Goal: Information Seeking & Learning: Learn about a topic

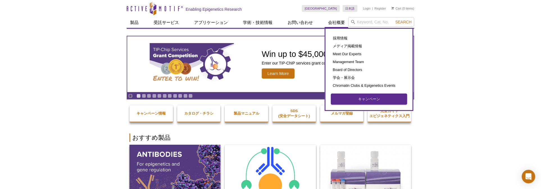
click at [356, 98] on link "キャンペーン" at bounding box center [369, 99] width 76 height 11
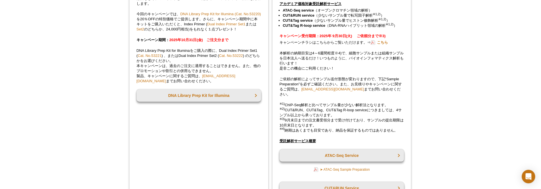
scroll to position [741, 0]
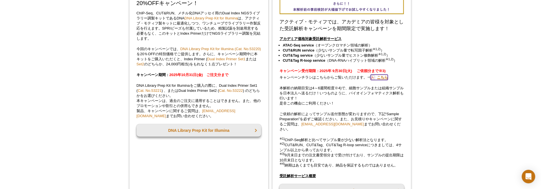
click at [387, 78] on link "こちら" at bounding box center [379, 76] width 17 height 5
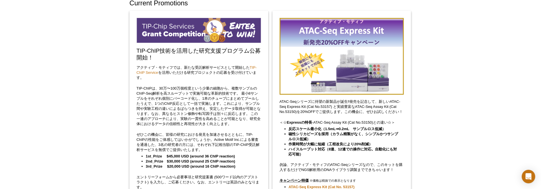
scroll to position [23, 0]
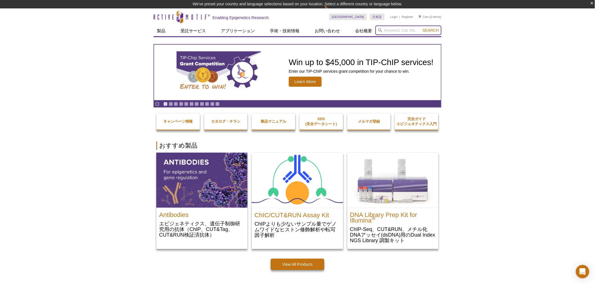
click at [394, 30] on input "search" at bounding box center [408, 31] width 66 height 10
paste input "DNMT Activity"
type input "DNMT Activity"
click at [431, 28] on span "Search" at bounding box center [430, 30] width 16 height 4
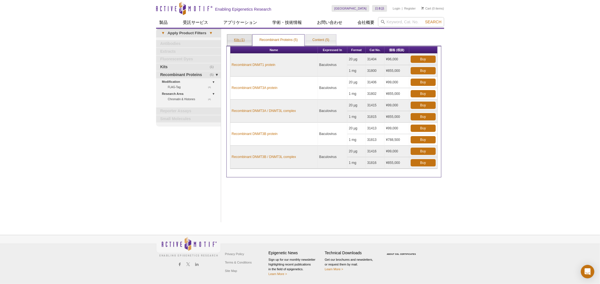
click at [240, 40] on link "Kits (1)" at bounding box center [239, 40] width 24 height 11
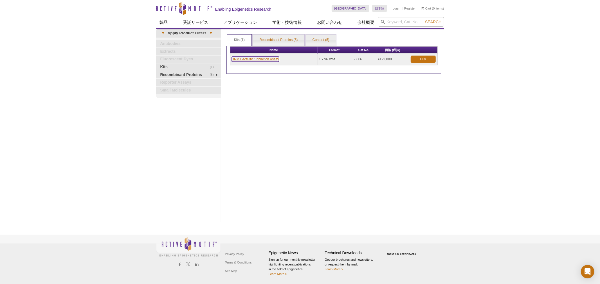
click at [255, 60] on link "DNMT Activity / Inhibition Assay" at bounding box center [256, 59] width 48 height 5
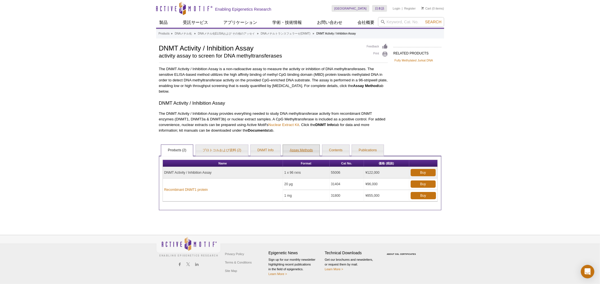
click at [295, 150] on link "Assay Methods" at bounding box center [301, 150] width 37 height 11
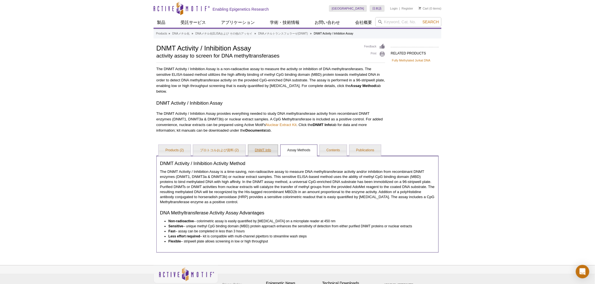
click at [266, 151] on link "DNMT Info" at bounding box center [263, 150] width 30 height 11
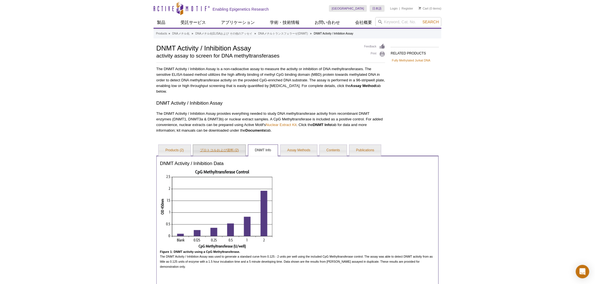
click at [218, 150] on link "プロトコルおよび資料 (2)" at bounding box center [219, 150] width 52 height 11
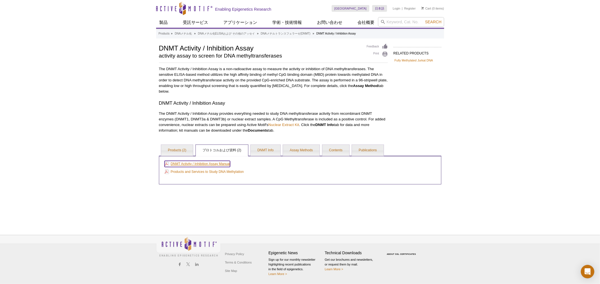
click at [208, 164] on link "DNMT Activity / Inhibition Assay Manual" at bounding box center [196, 164] width 65 height 6
